Goal: Information Seeking & Learning: Learn about a topic

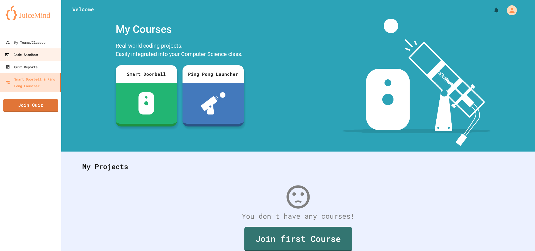
click at [34, 49] on link "Code Sandbox" at bounding box center [30, 54] width 63 height 13
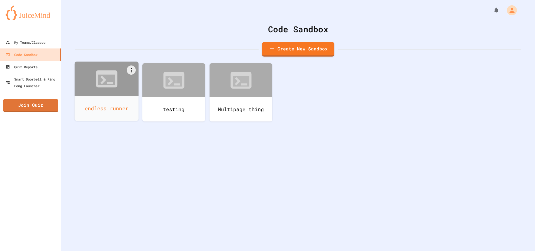
click at [107, 97] on div "endless runner" at bounding box center [107, 108] width 64 height 25
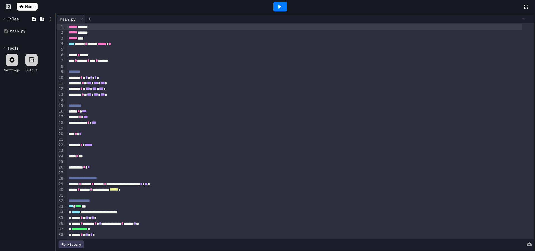
click at [282, 4] on icon at bounding box center [279, 6] width 7 height 7
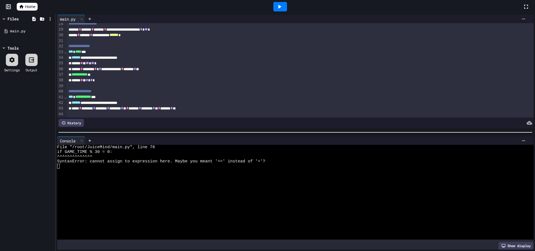
scroll to position [167, 0]
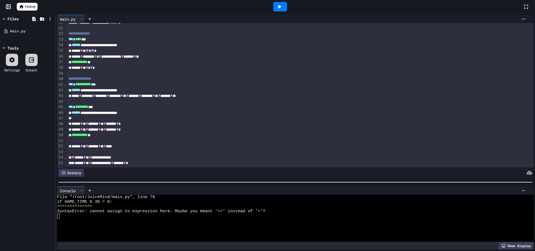
click at [413, 183] on div at bounding box center [295, 182] width 479 height 6
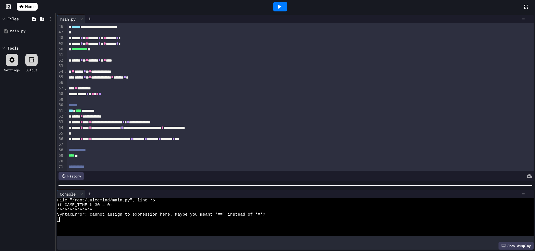
scroll to position [306, 0]
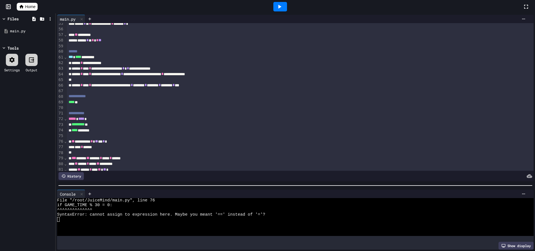
click at [113, 142] on div "** ********* * ** * * *" at bounding box center [294, 142] width 455 height 6
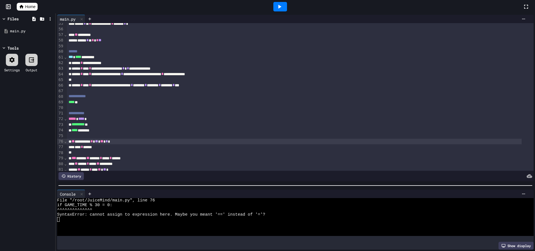
click at [98, 147] on div "**** * ******" at bounding box center [294, 147] width 455 height 6
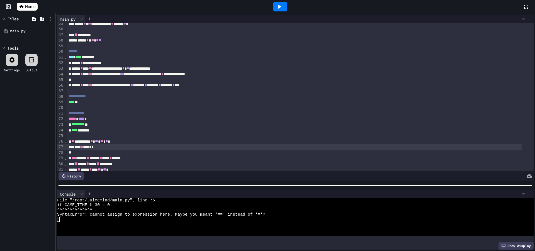
click at [276, 8] on div at bounding box center [280, 6] width 14 height 9
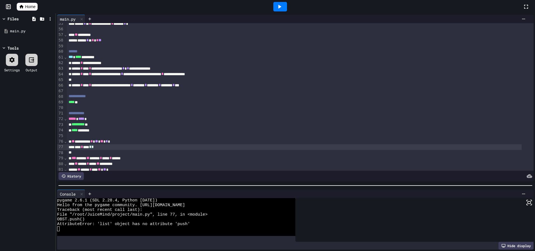
click at [106, 146] on div "**** * **** * *" at bounding box center [294, 147] width 455 height 6
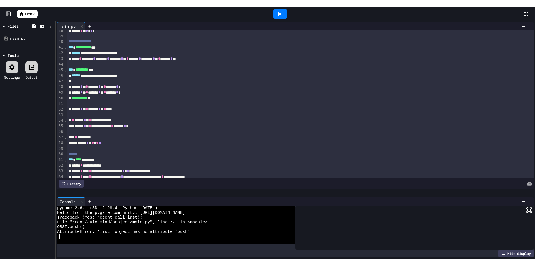
scroll to position [334, 0]
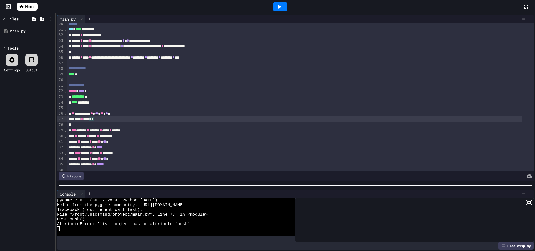
click at [35, 4] on span "Home" at bounding box center [30, 7] width 10 height 6
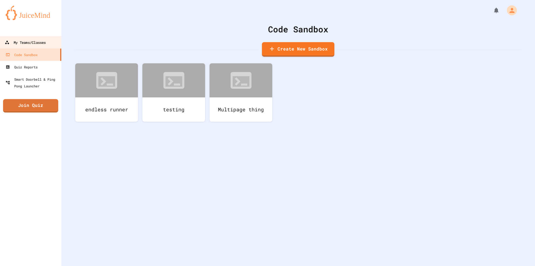
click at [32, 46] on link "My Teams/Classes" at bounding box center [30, 42] width 63 height 13
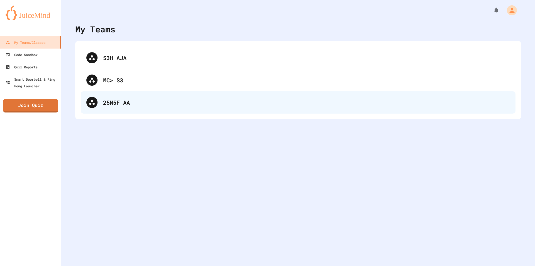
click at [131, 108] on div "25N5F AA" at bounding box center [298, 102] width 435 height 22
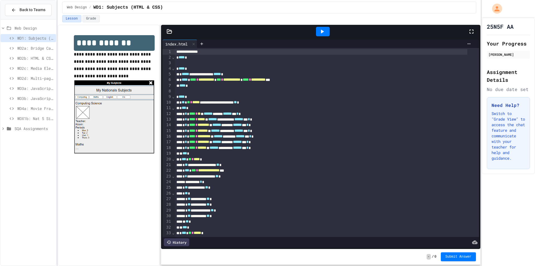
click at [40, 89] on span "WD3a: JavaScript (Kittens)" at bounding box center [35, 88] width 37 height 6
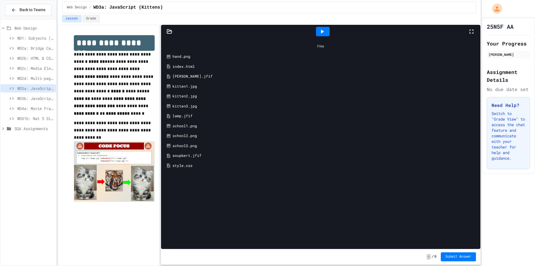
click at [32, 108] on span "WD4a: Movie Franchise Site" at bounding box center [35, 108] width 37 height 6
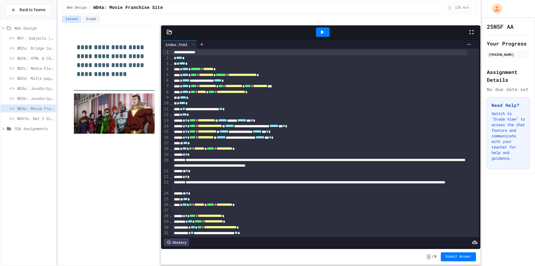
click at [37, 67] on span "WD2c: Media Elements" at bounding box center [35, 68] width 37 height 6
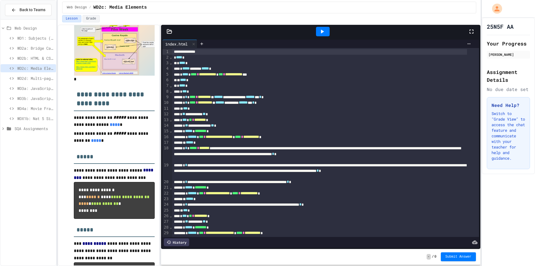
scroll to position [306, 0]
